Goal: Task Accomplishment & Management: Manage account settings

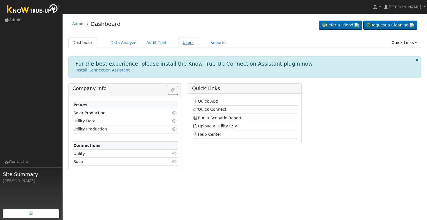
click at [180, 42] on link "Users" at bounding box center [188, 43] width 19 height 10
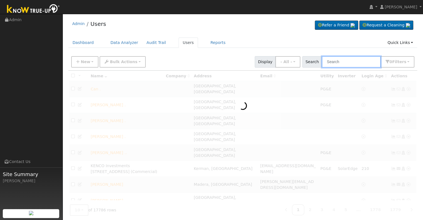
click at [336, 60] on input "text" at bounding box center [351, 61] width 59 height 11
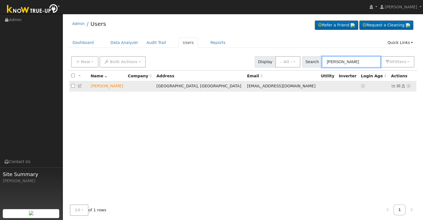
type input "[PERSON_NAME]"
click at [403, 87] on icon at bounding box center [403, 86] width 5 height 4
